Goal: Navigation & Orientation: Find specific page/section

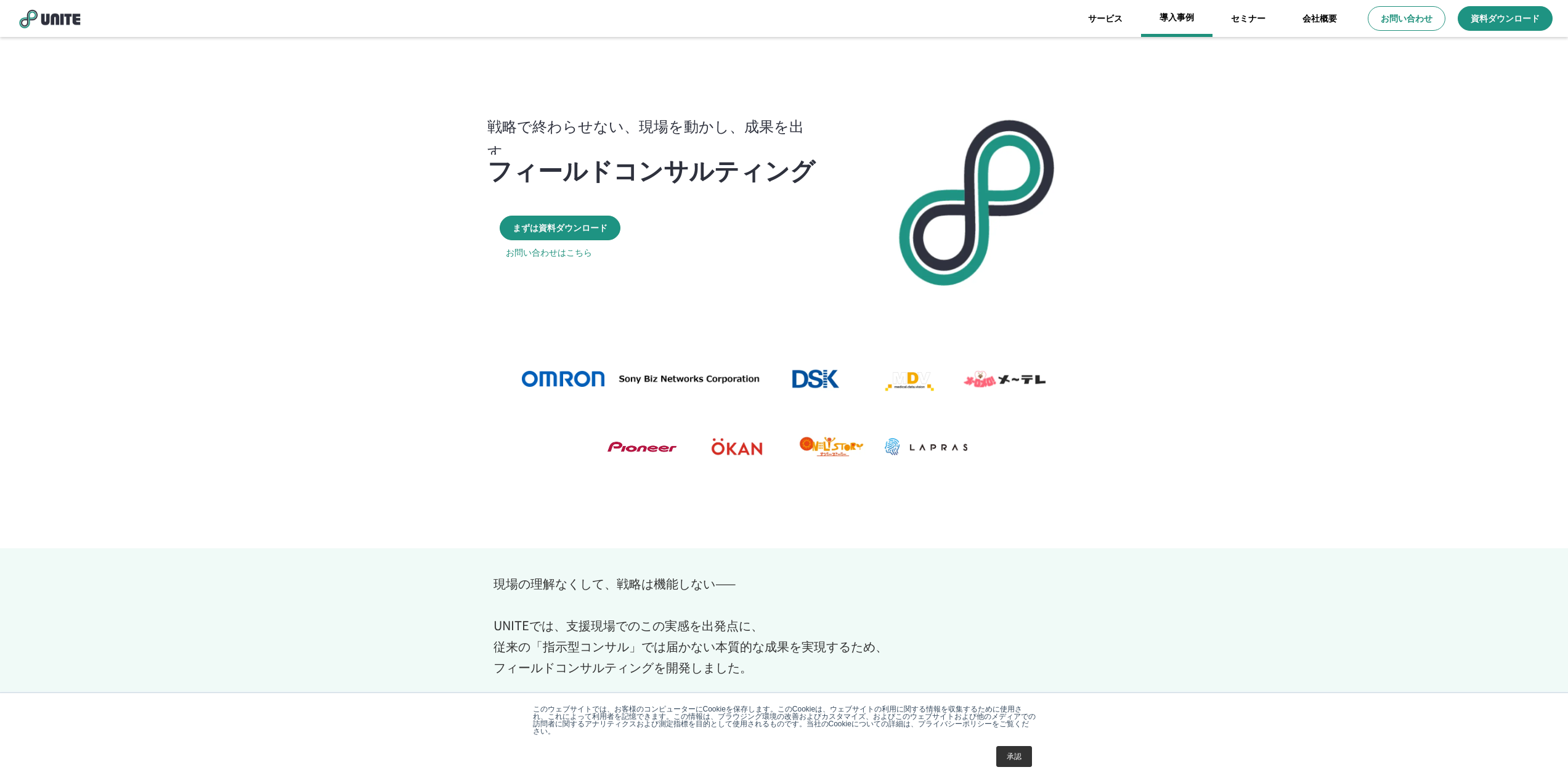
click at [1175, 16] on link "導入事例" at bounding box center [1176, 19] width 72 height 37
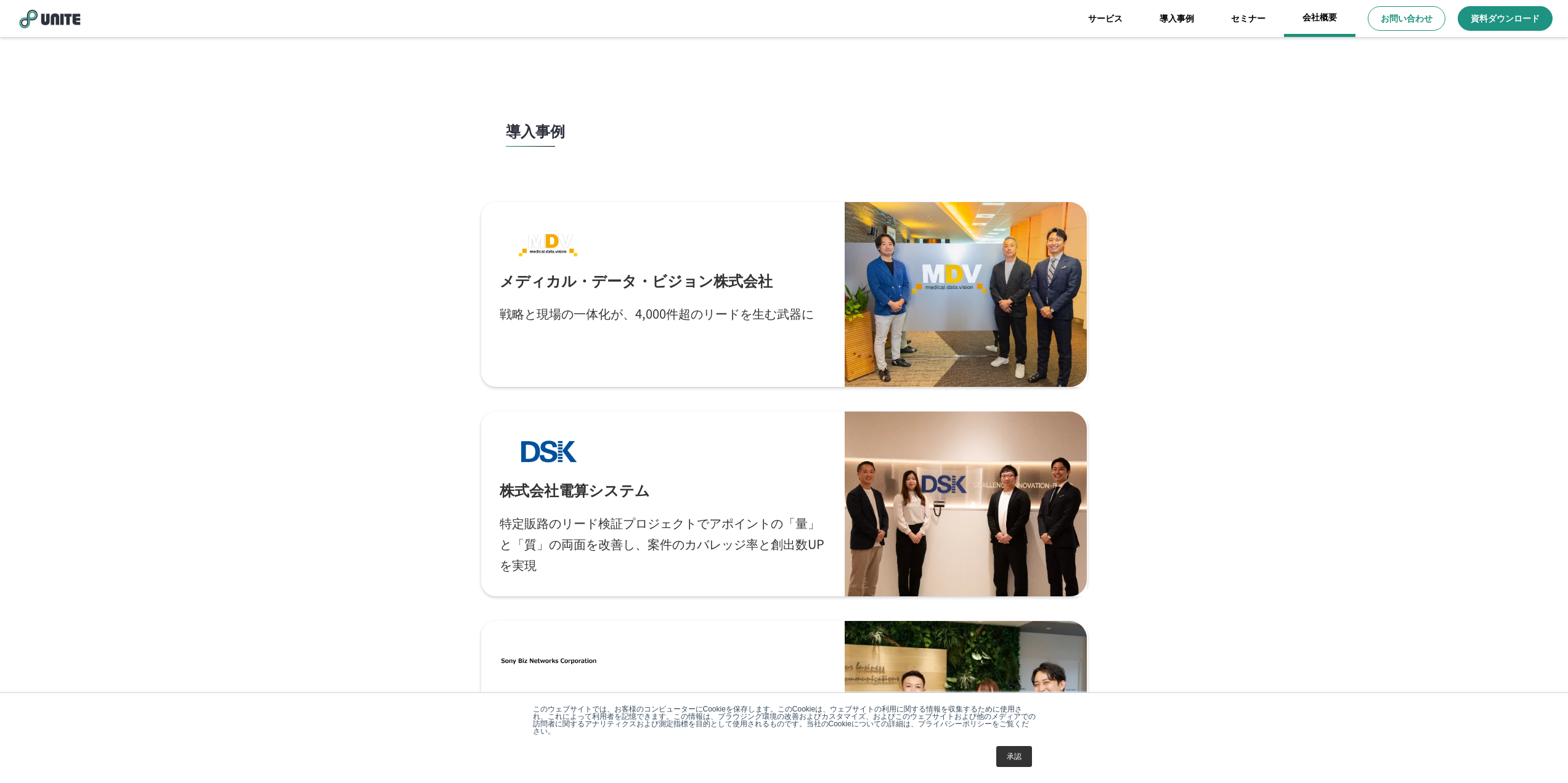
click at [1314, 15] on link "会社概要" at bounding box center [1320, 19] width 72 height 37
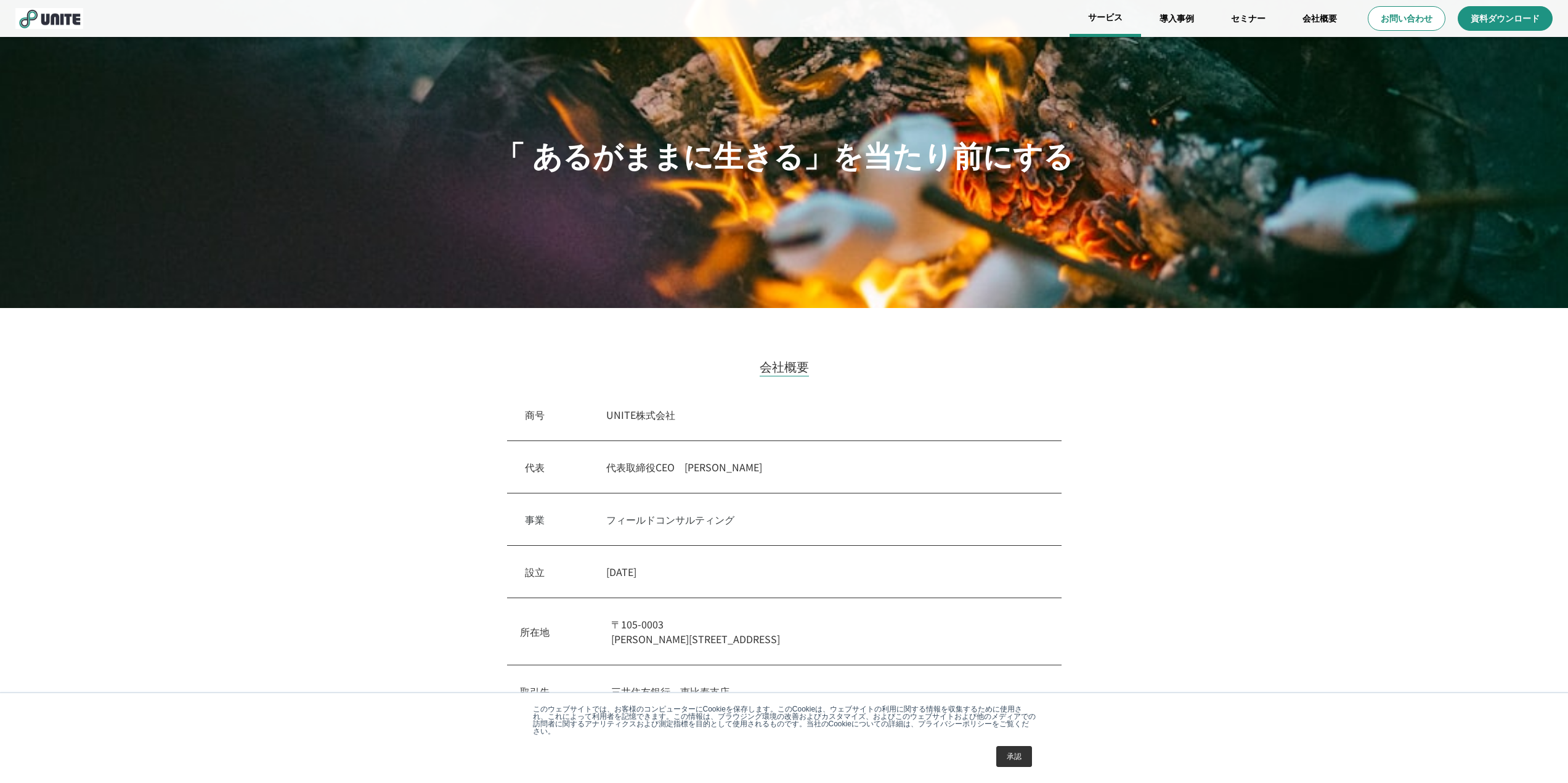
click at [1111, 18] on link "サービス" at bounding box center [1105, 19] width 72 height 37
click at [1101, 19] on link "サービス" at bounding box center [1105, 19] width 72 height 37
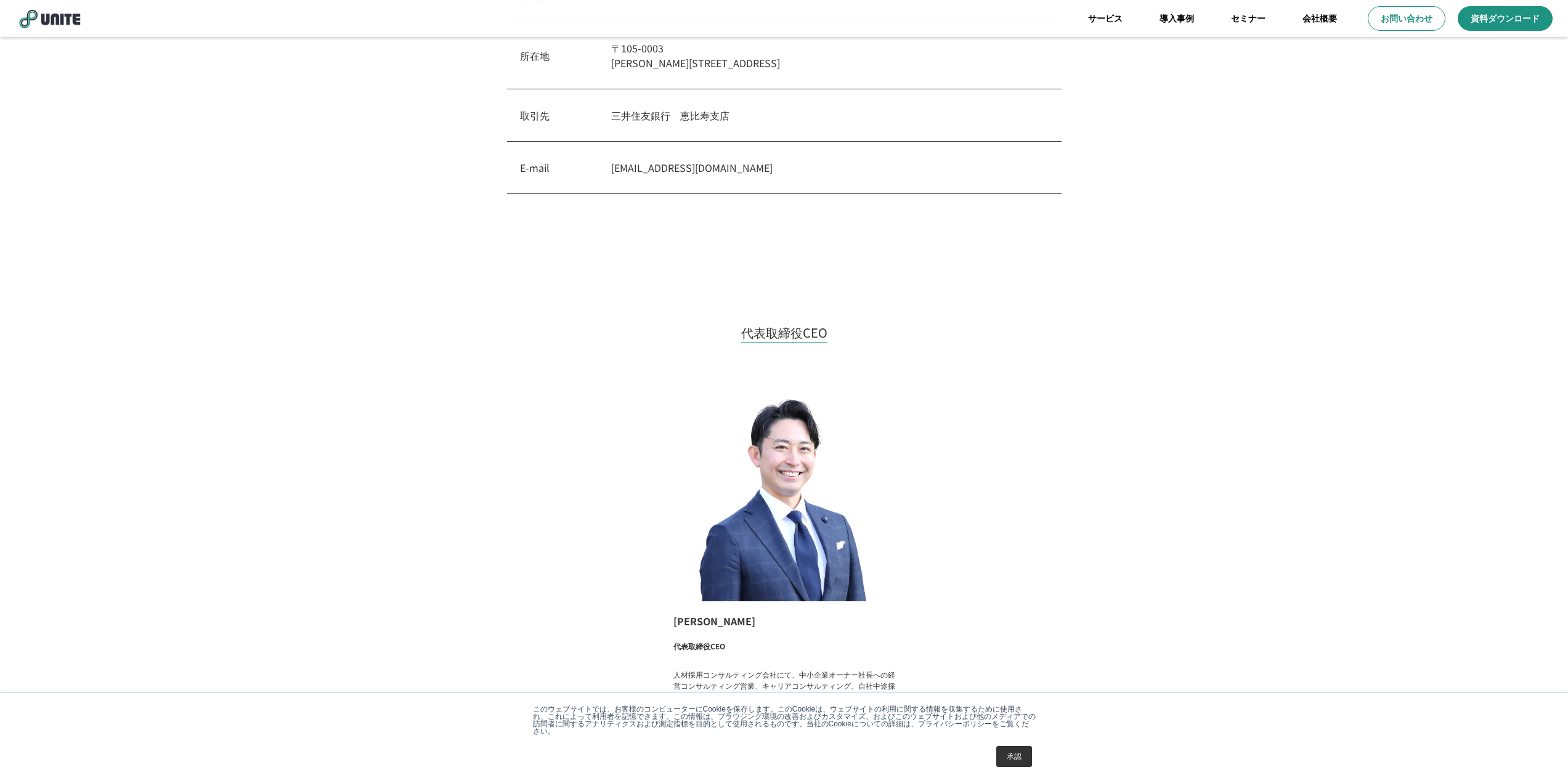
scroll to position [801, 0]
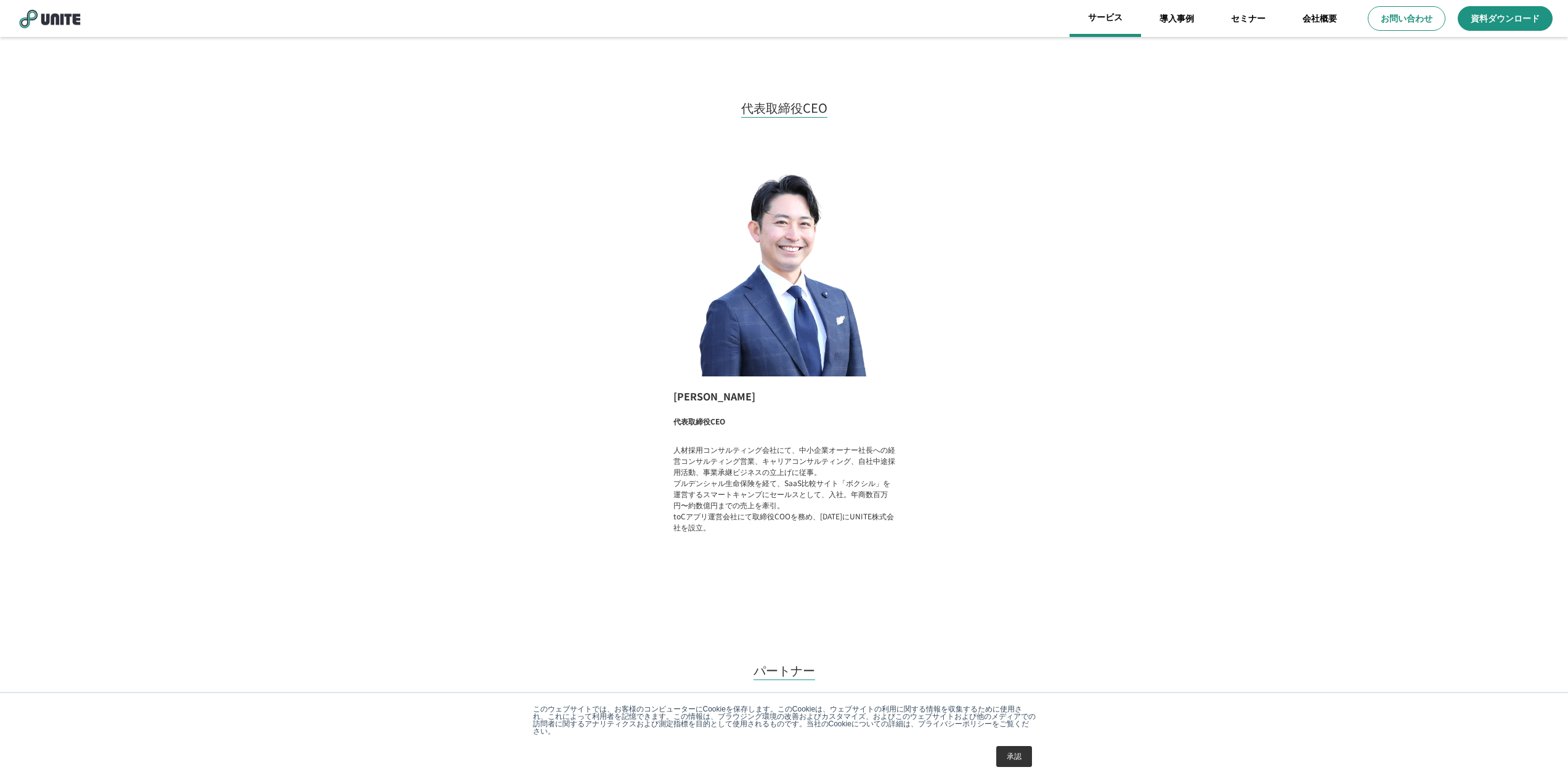
click at [1104, 19] on link "サービス" at bounding box center [1105, 19] width 72 height 37
click at [1166, 17] on link "導入事例" at bounding box center [1176, 19] width 72 height 37
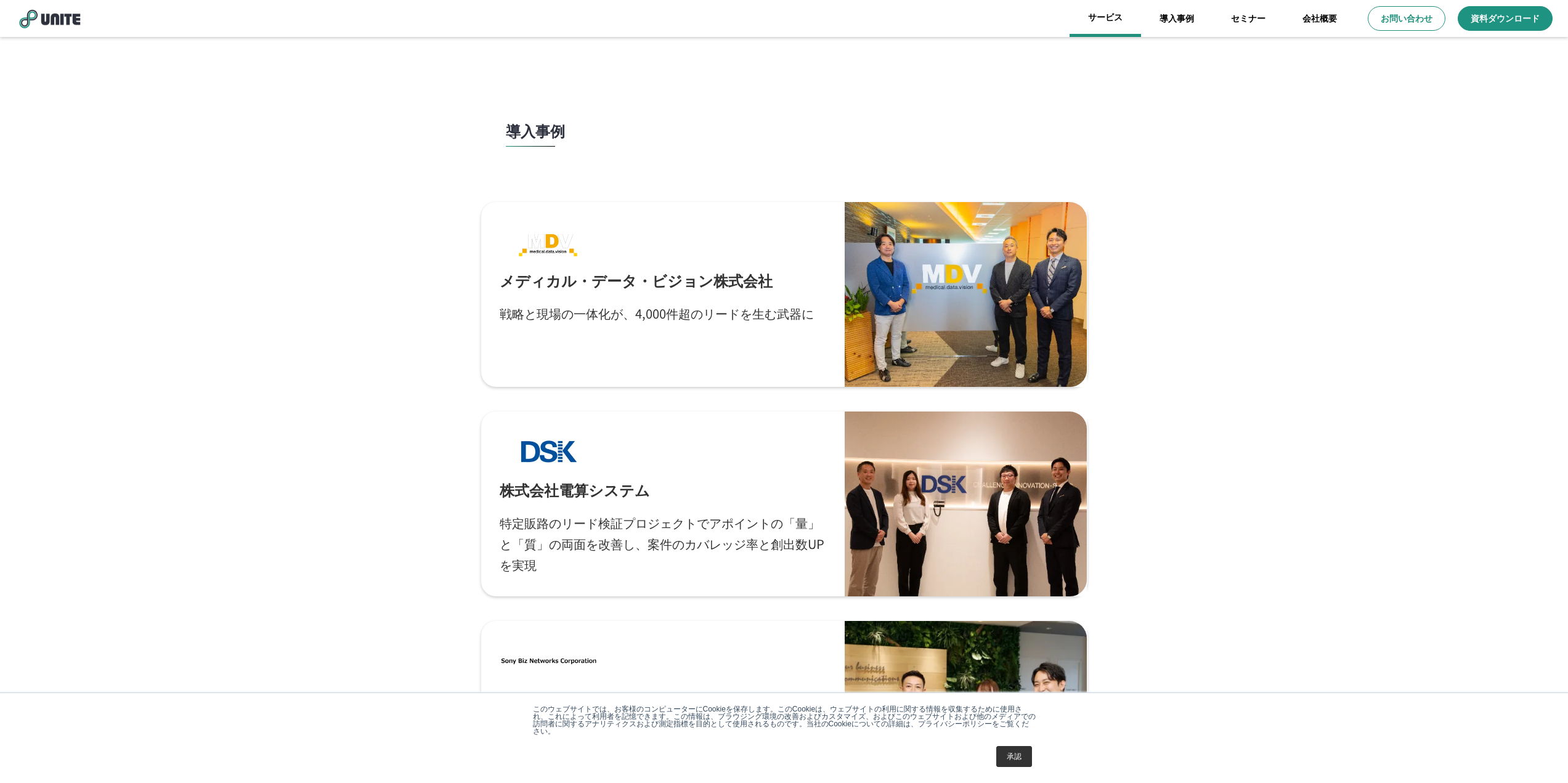
click at [1109, 18] on link "サービス" at bounding box center [1105, 19] width 72 height 37
click at [1108, 18] on link "サービス" at bounding box center [1105, 19] width 72 height 37
click at [1104, 16] on link "サービス" at bounding box center [1105, 19] width 72 height 37
click at [51, 35] on header "サービス 導入事例 セミナー 会社概要 お問い合わせ 資料ダウンロード dehaze" at bounding box center [784, 19] width 1568 height 37
click at [50, 19] on img at bounding box center [49, 18] width 68 height 21
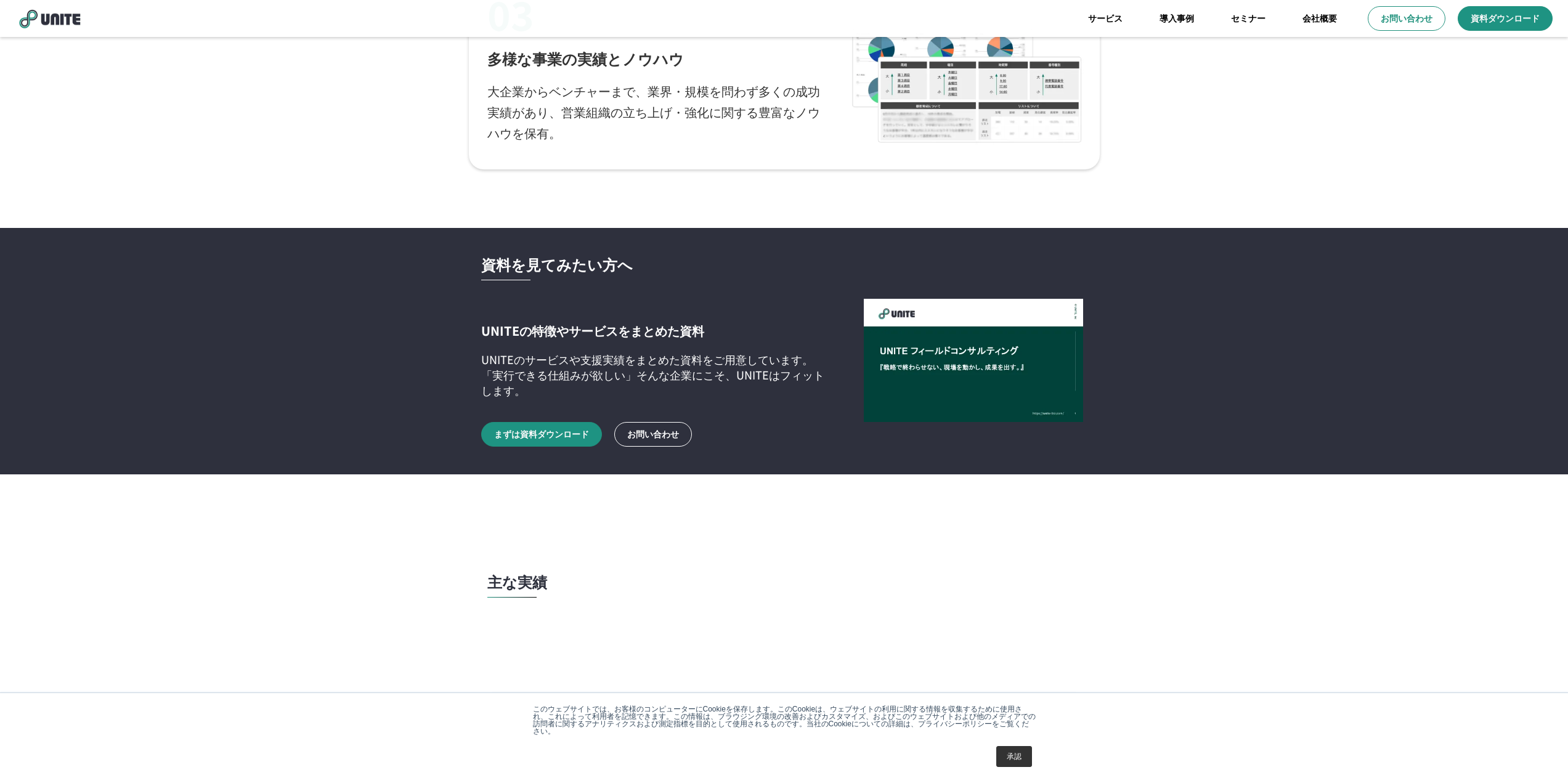
scroll to position [2835, 0]
